Goal: Navigation & Orientation: Understand site structure

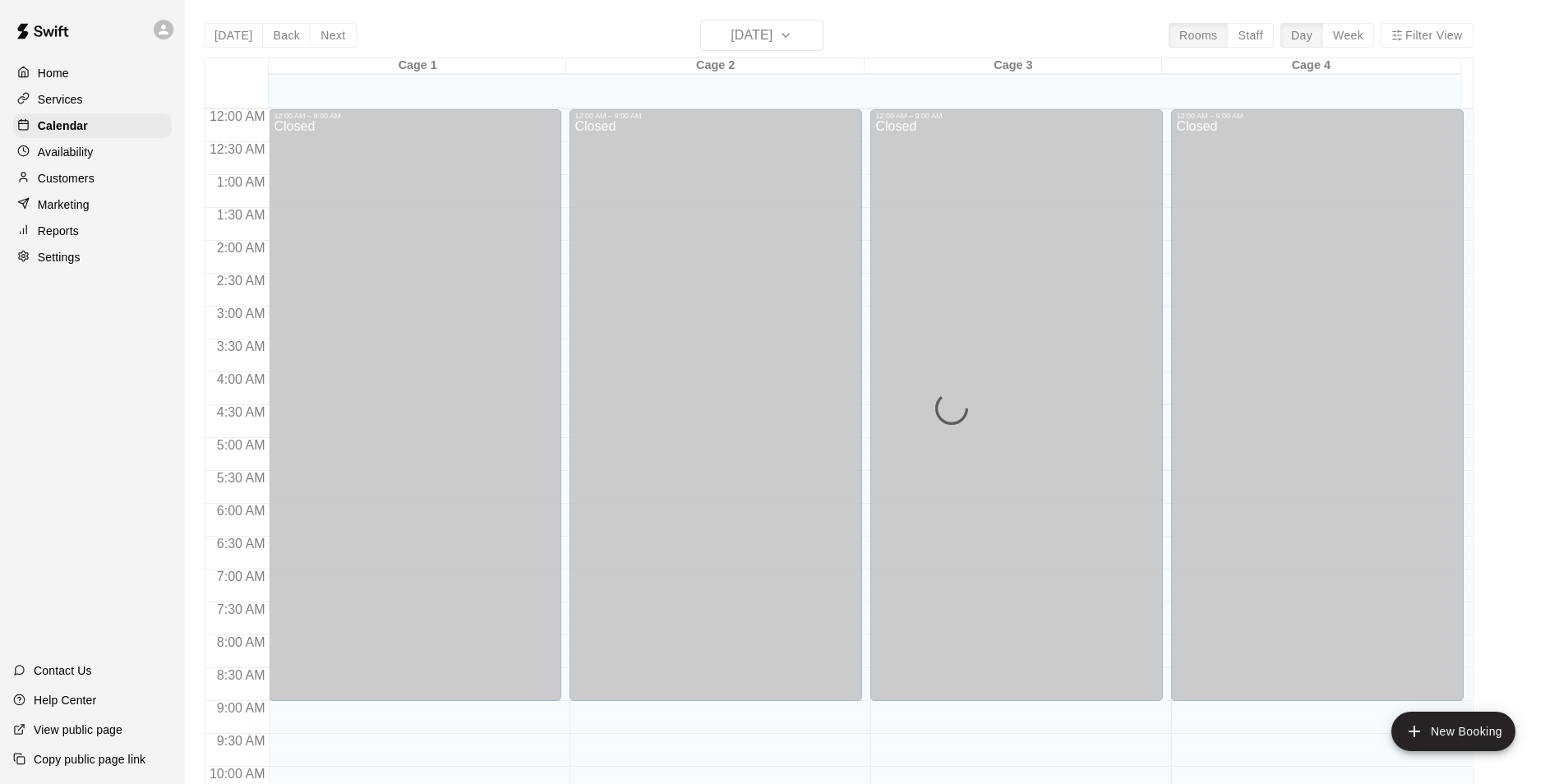
scroll to position [835, 0]
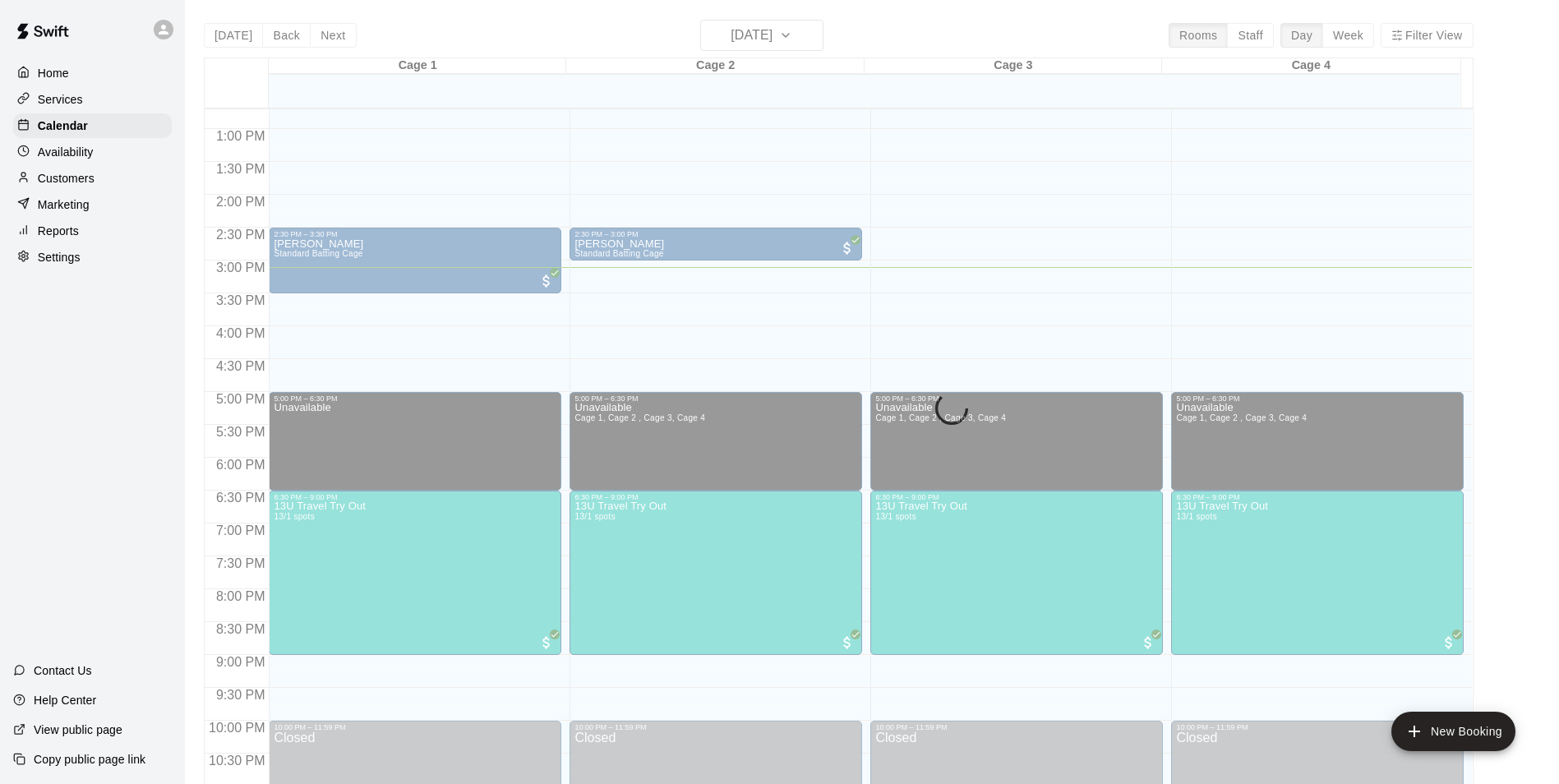
click at [74, 258] on p "Settings" at bounding box center [59, 257] width 43 height 16
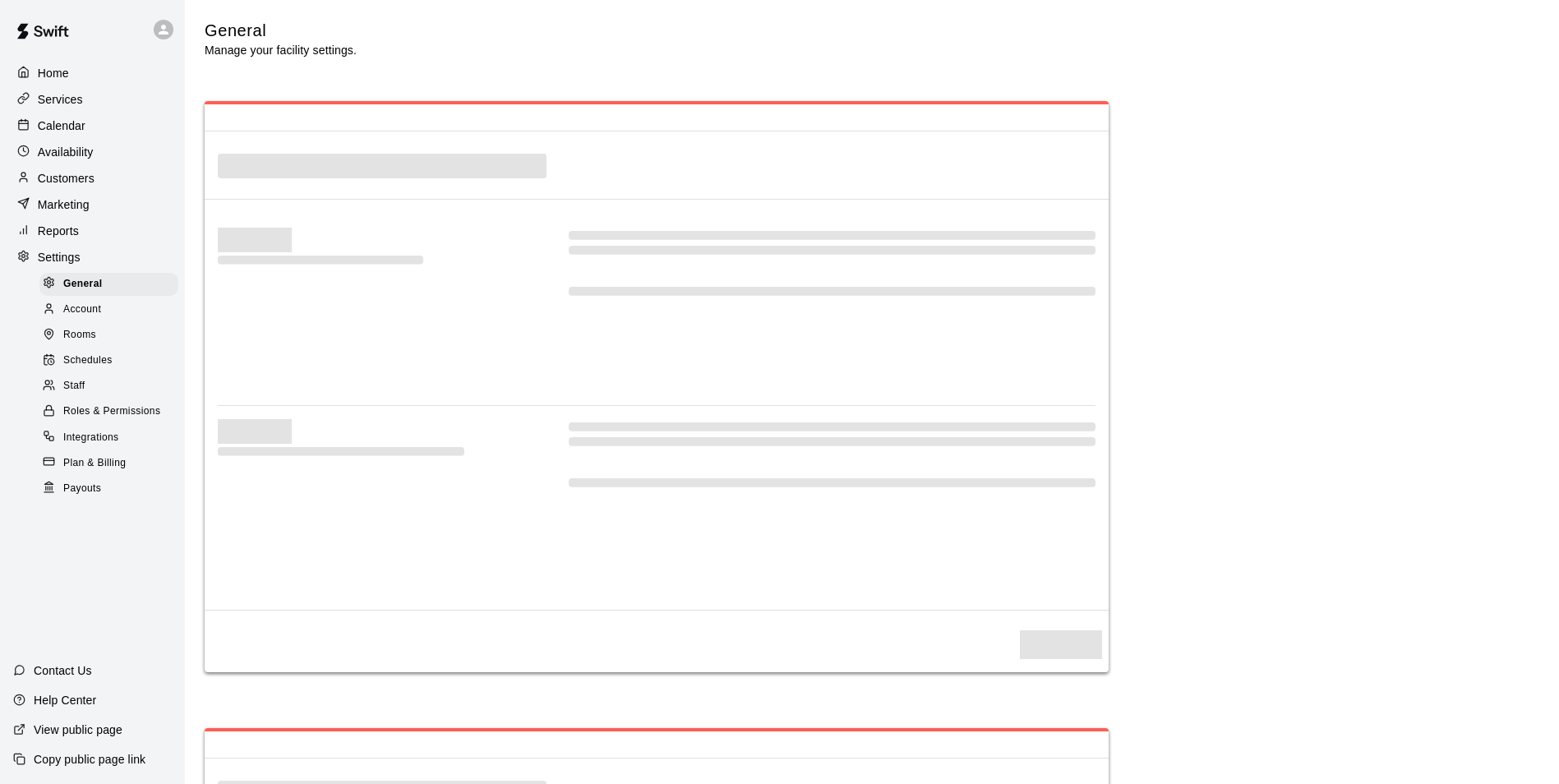
select select "**"
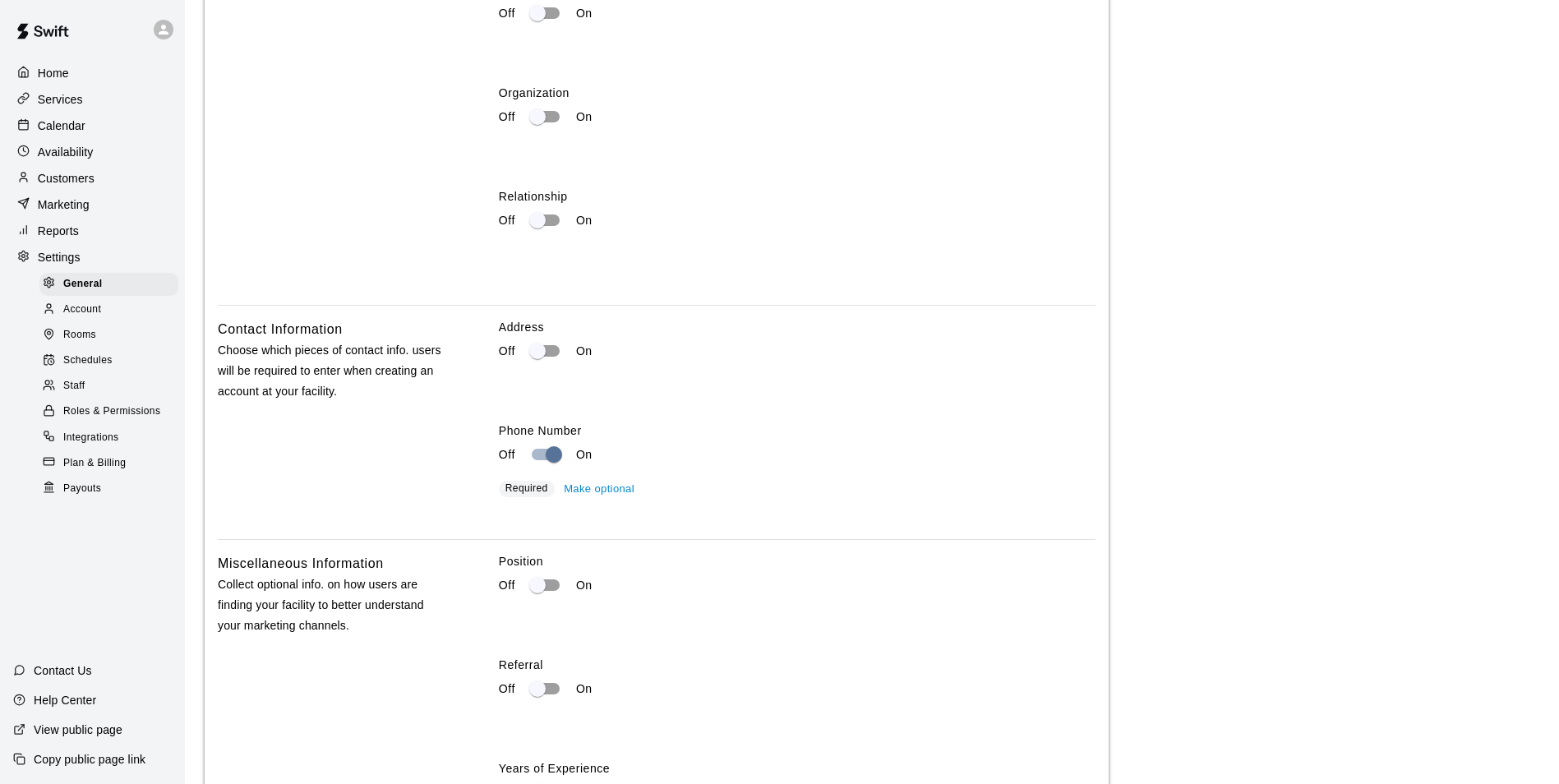
scroll to position [2712, 0]
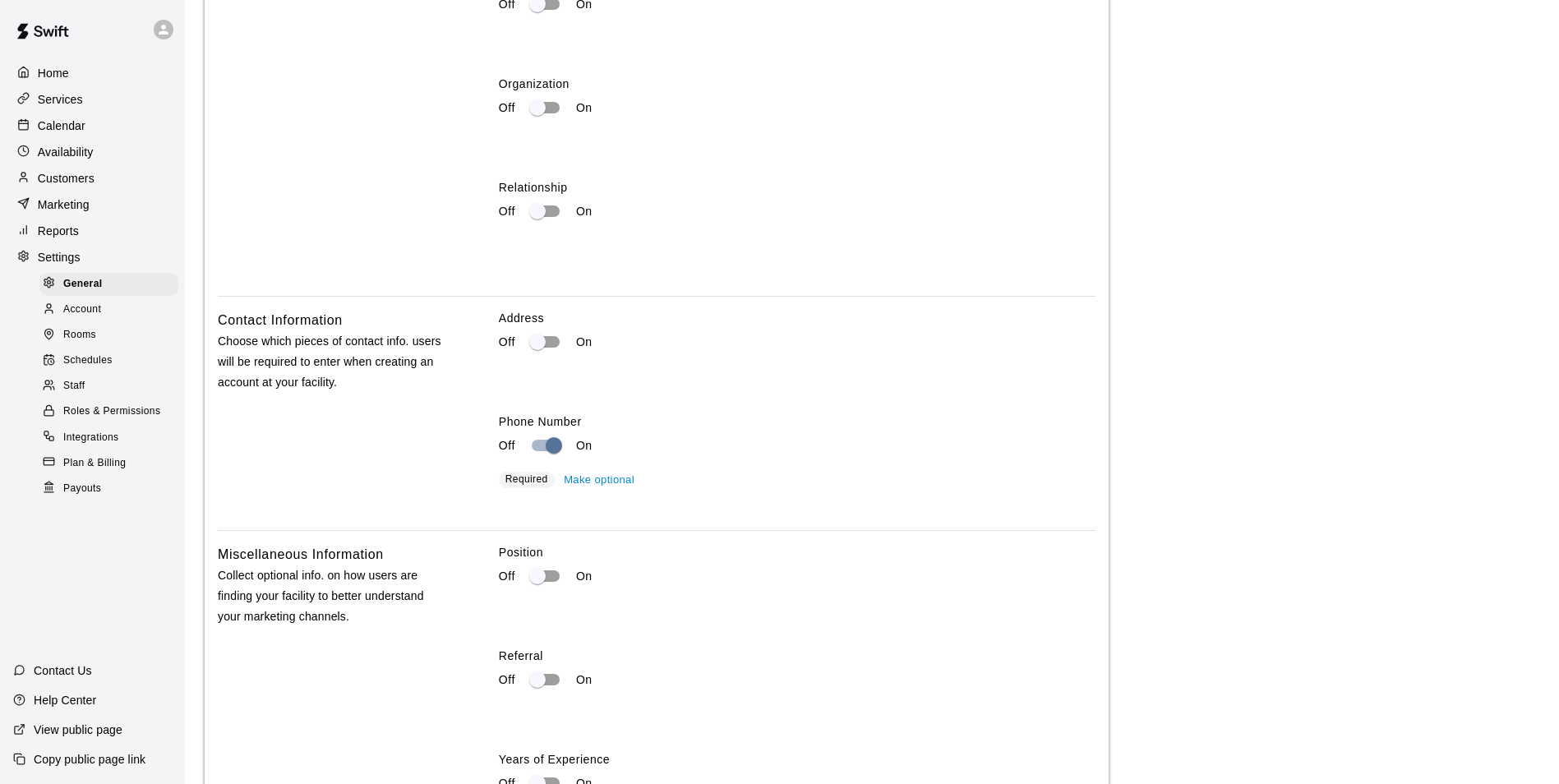
click at [76, 318] on span "Account" at bounding box center [82, 309] width 38 height 16
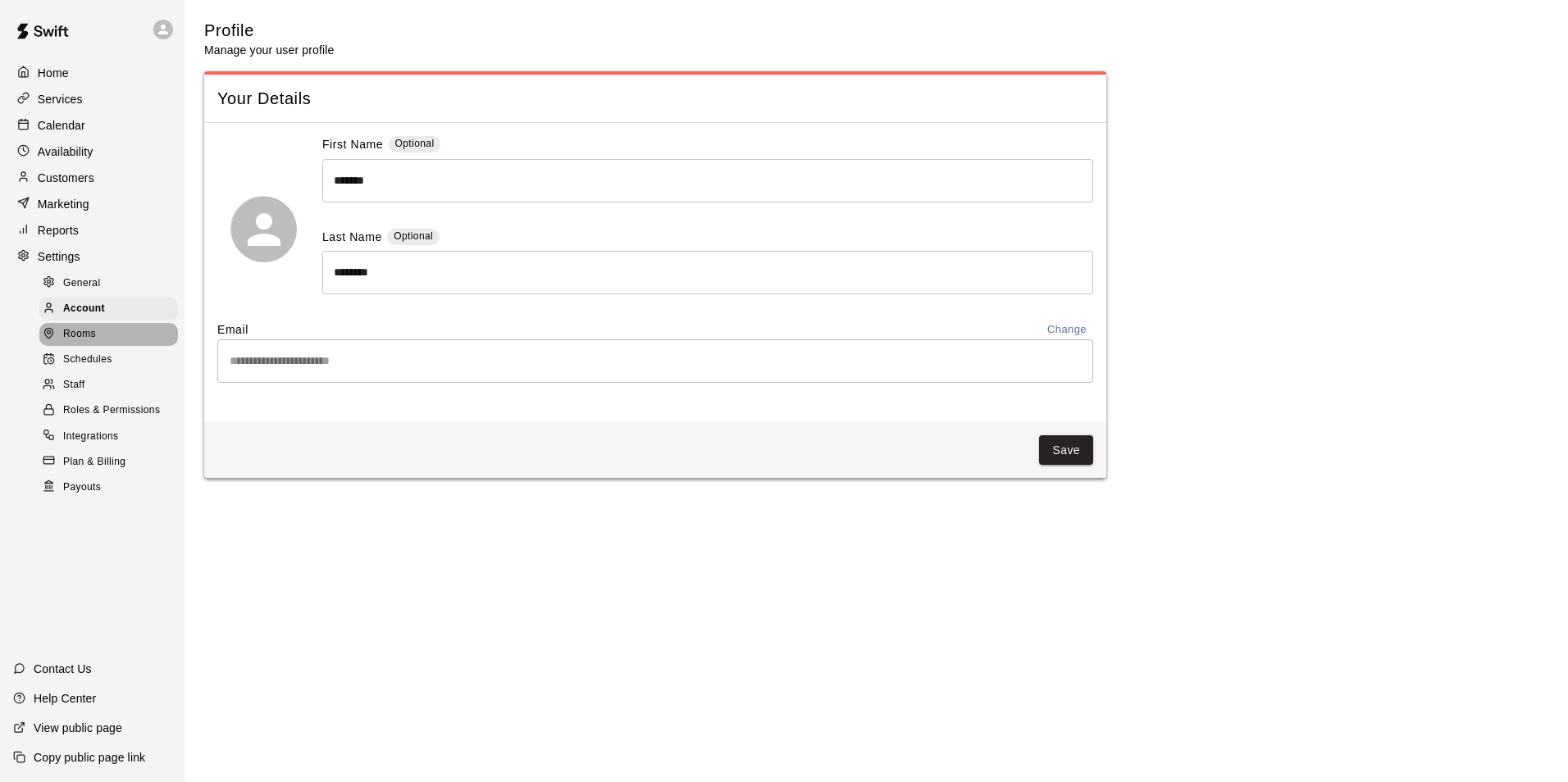
click at [79, 343] on span "Rooms" at bounding box center [80, 334] width 33 height 16
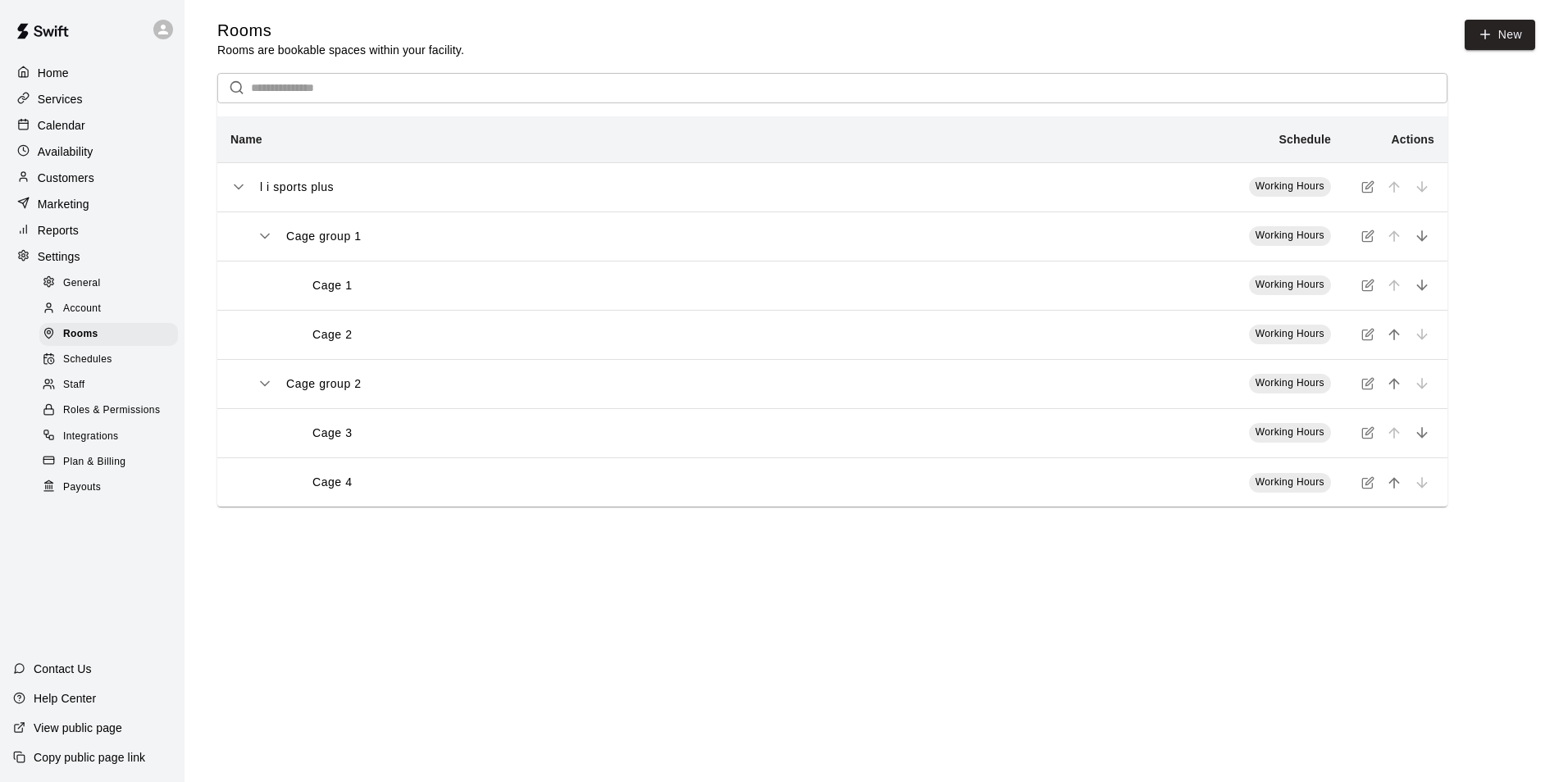
click at [63, 212] on p "Marketing" at bounding box center [63, 204] width 51 height 16
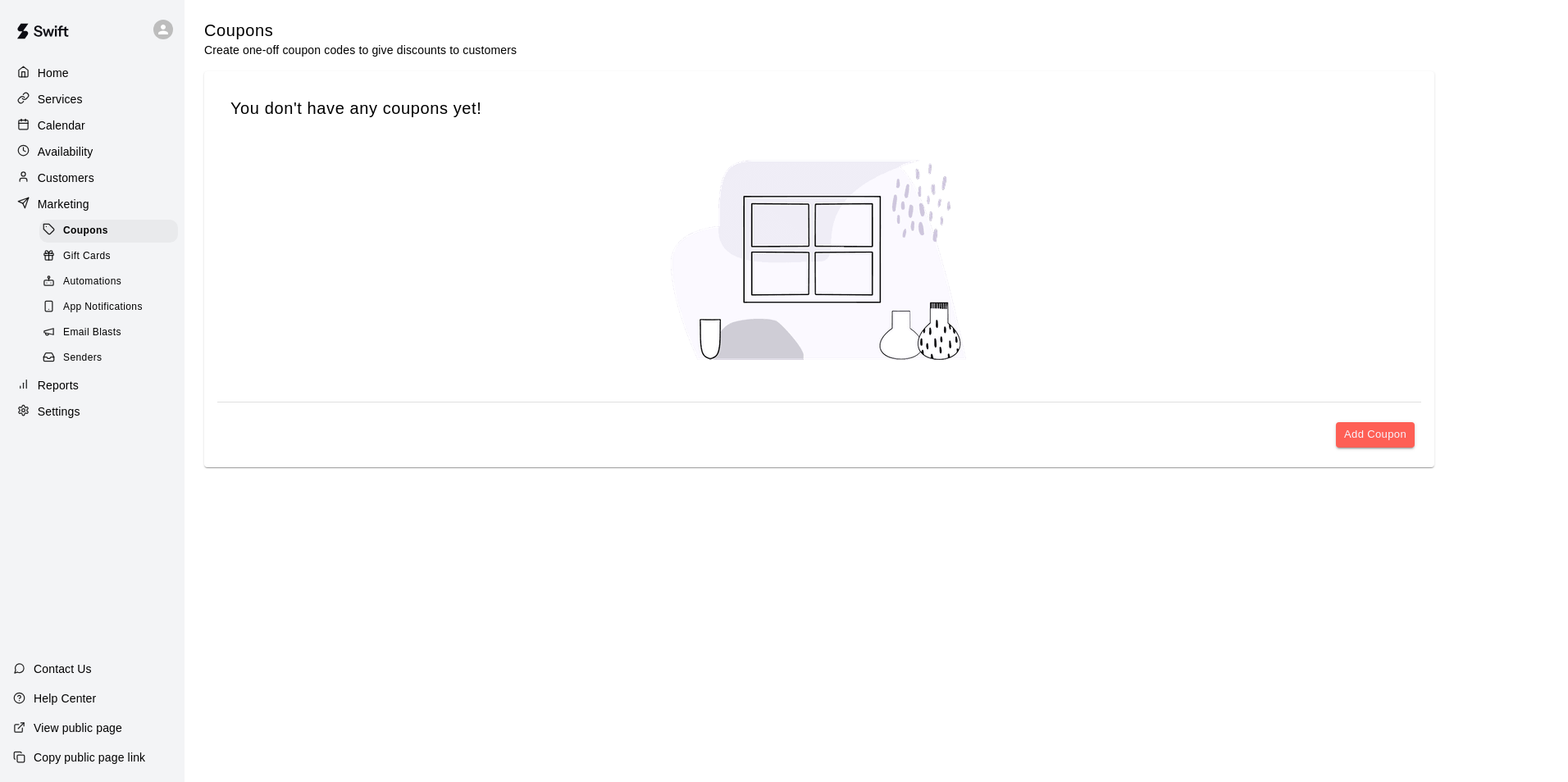
click at [63, 174] on p "Customers" at bounding box center [66, 177] width 57 height 16
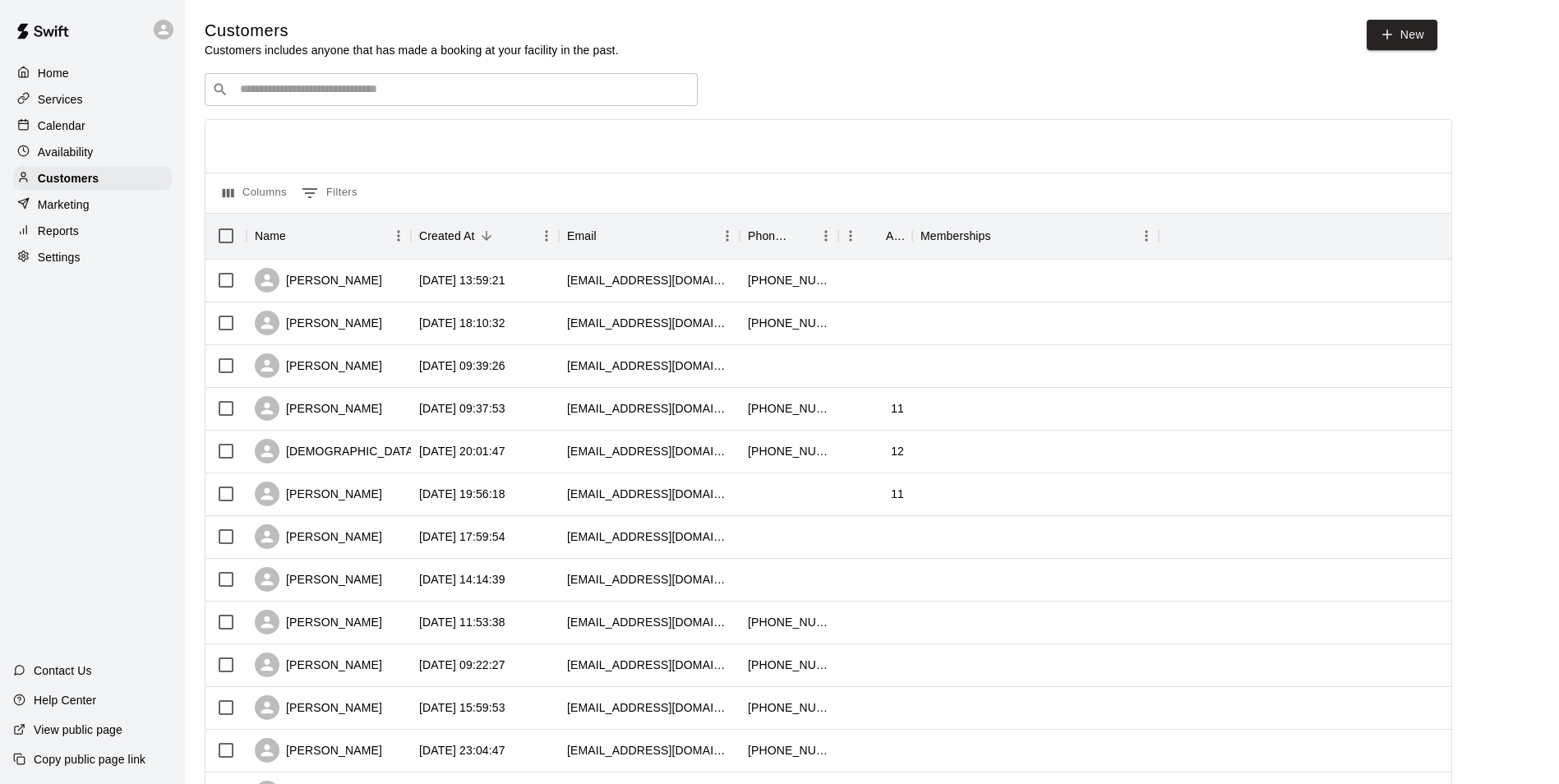
click at [70, 154] on p "Availability" at bounding box center [65, 151] width 56 height 16
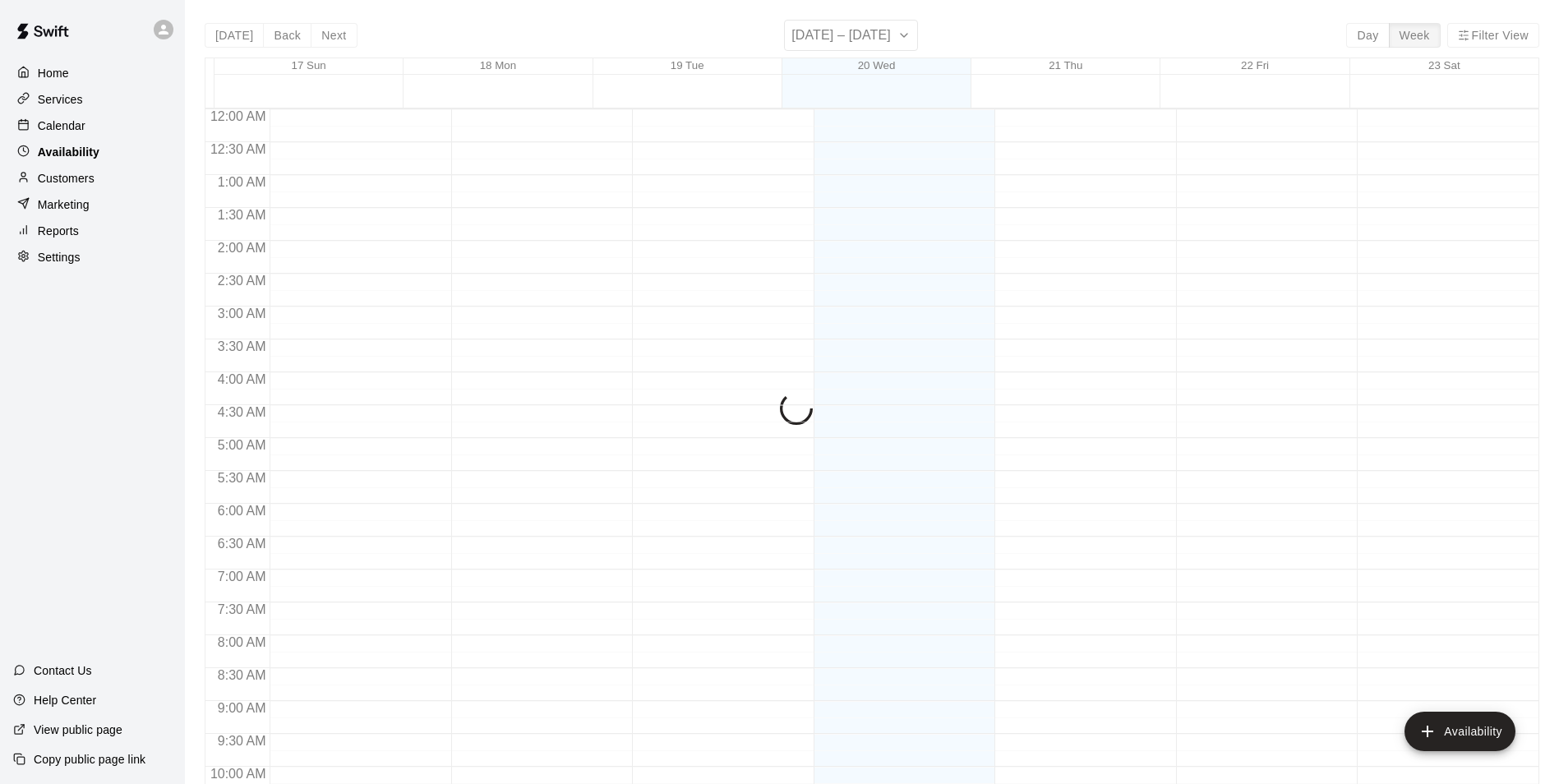
scroll to position [885, 0]
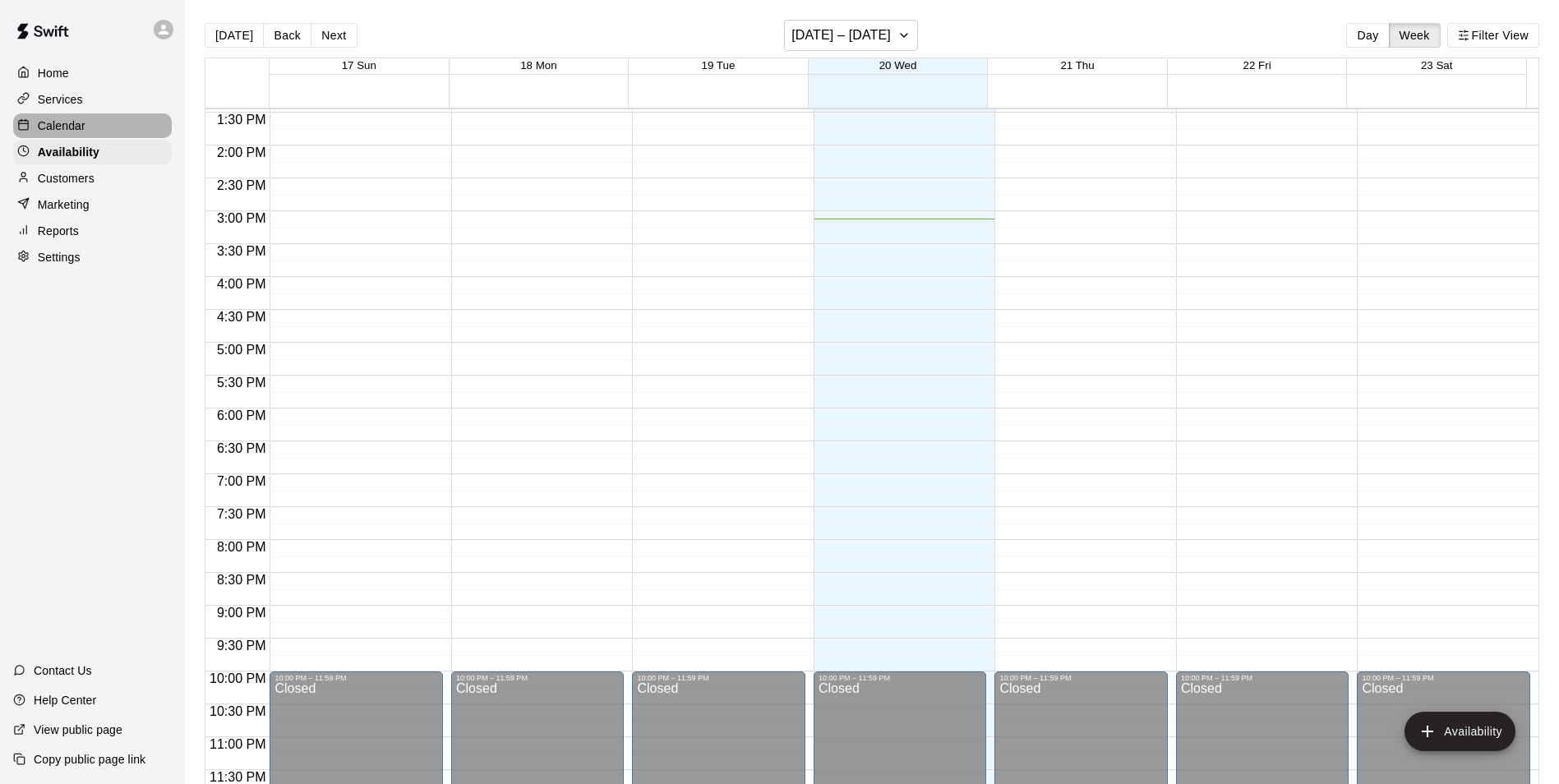
click at [66, 118] on div "Calendar" at bounding box center [92, 125] width 159 height 25
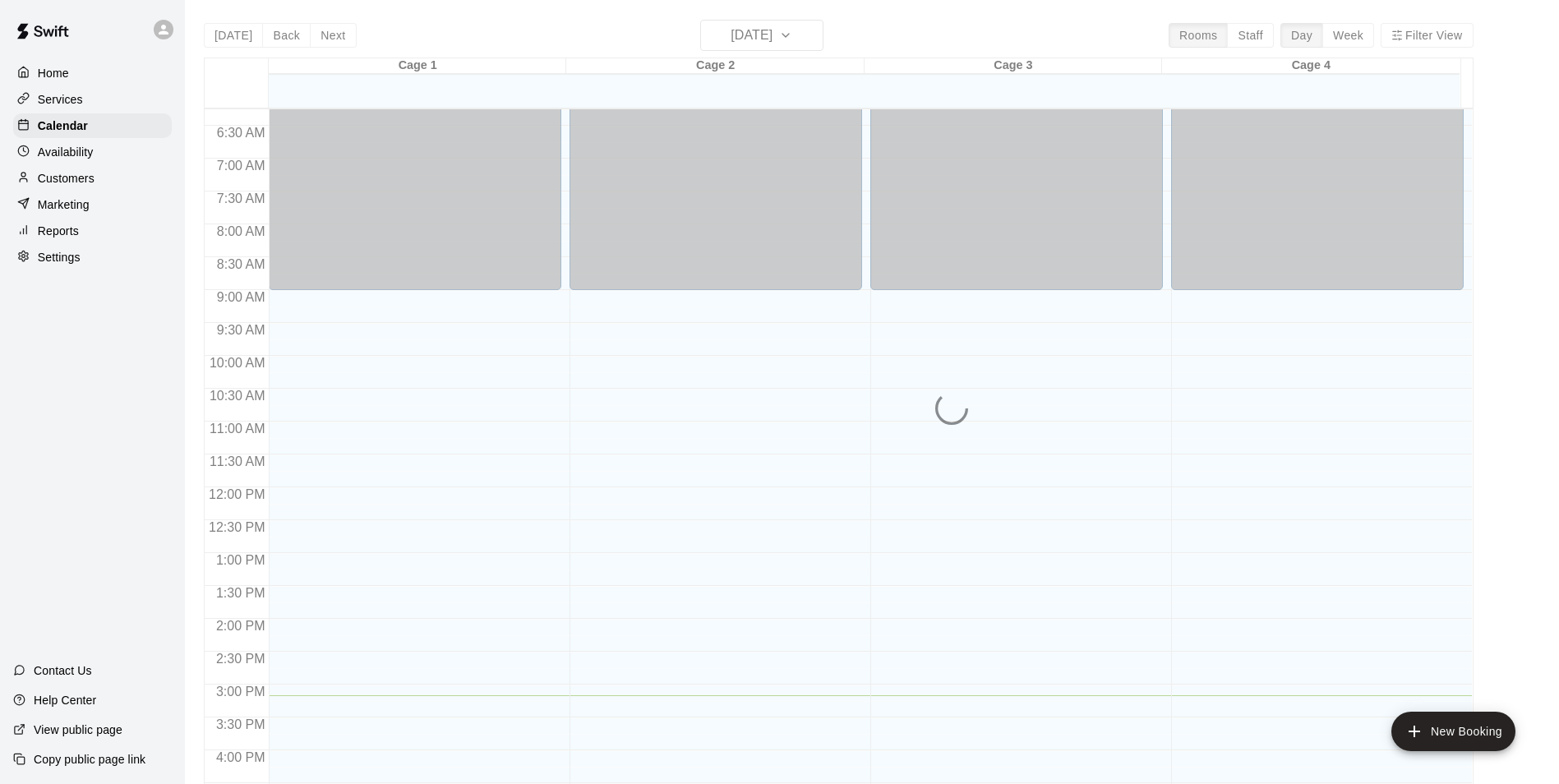
scroll to position [575, 0]
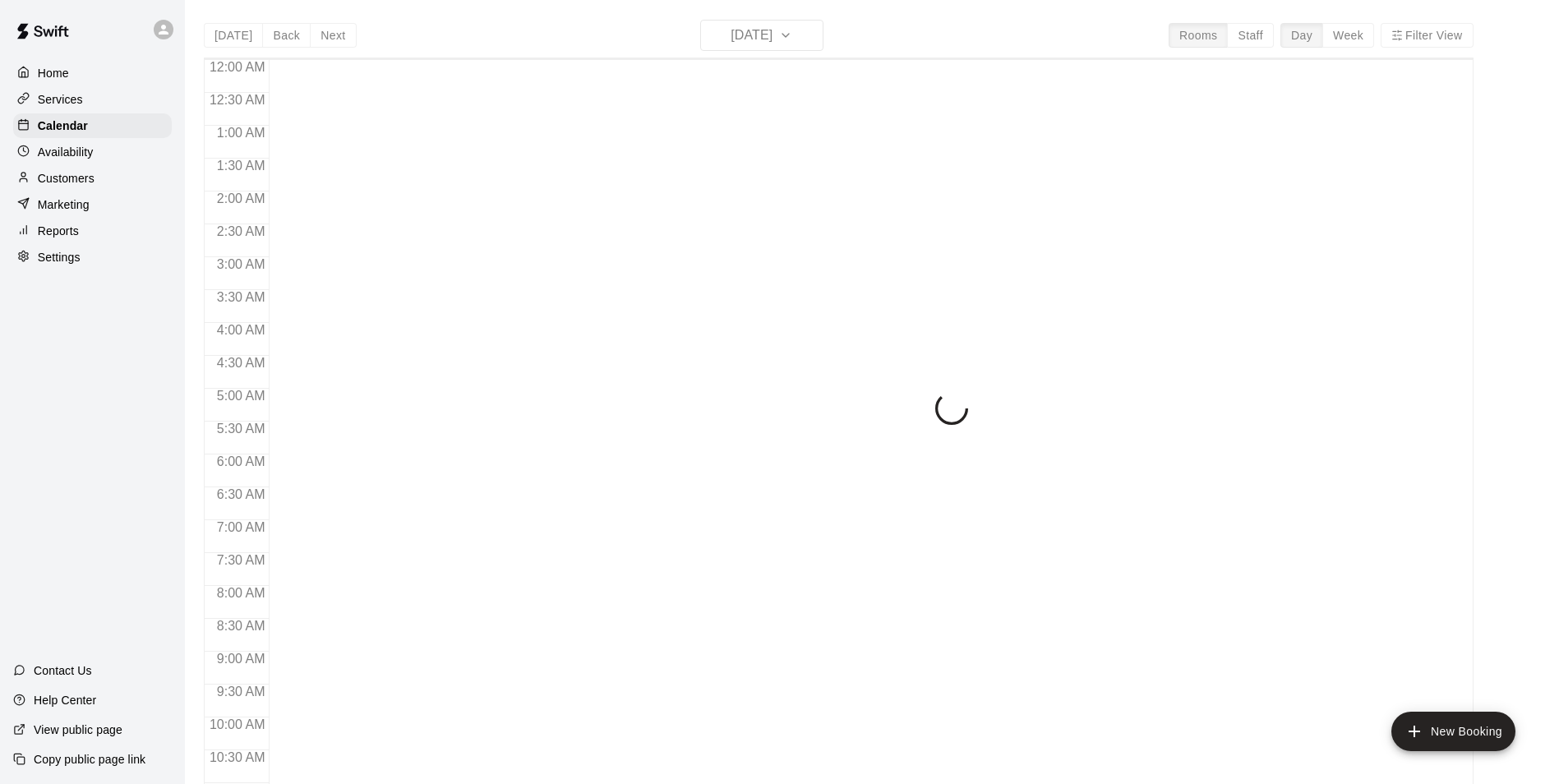
scroll to position [835, 0]
